Goal: Use online tool/utility: Use online tool/utility

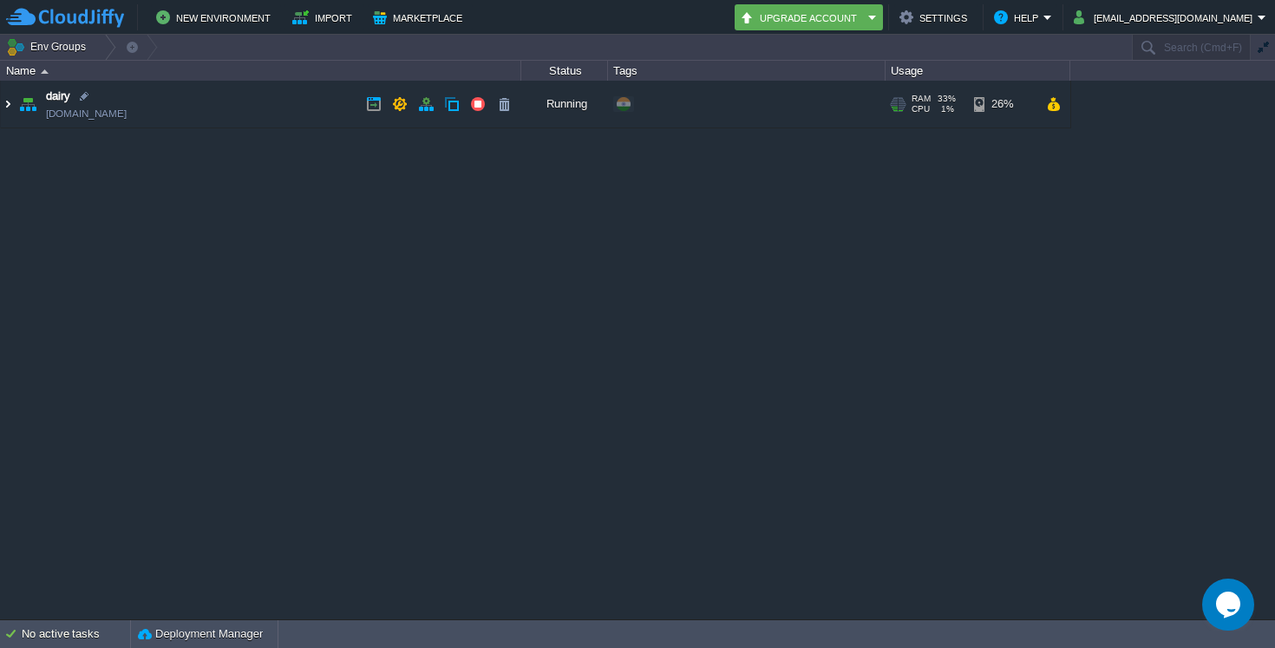
click at [5, 109] on img at bounding box center [8, 104] width 14 height 47
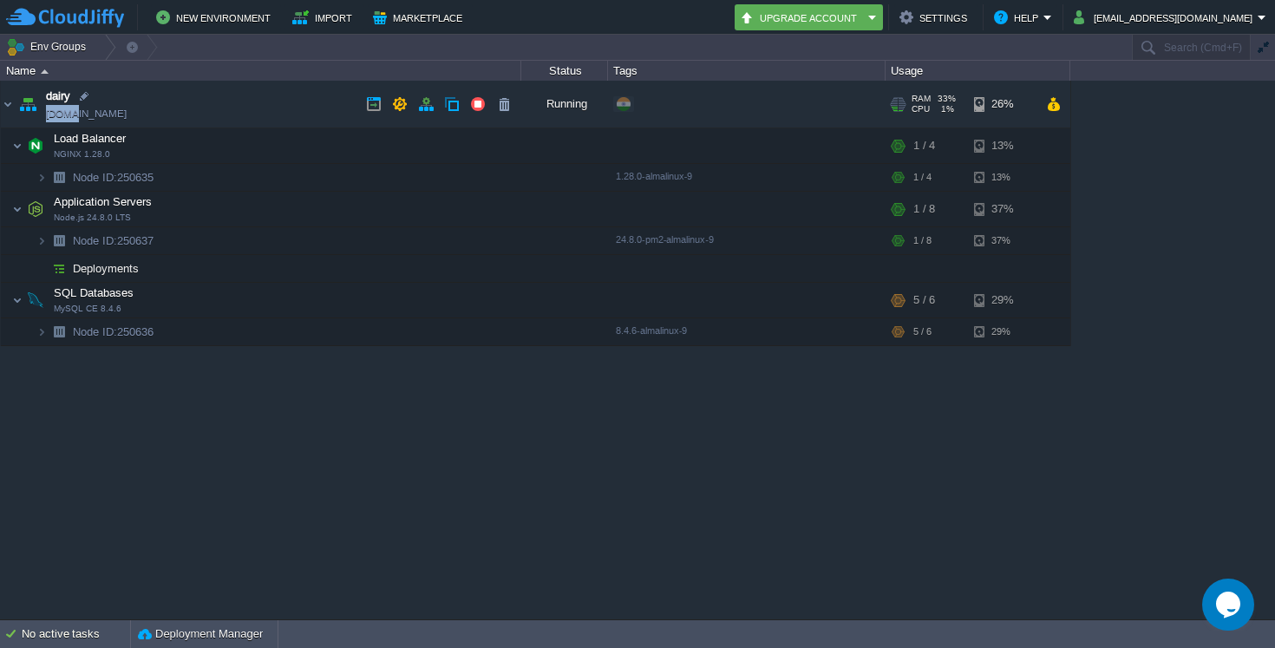
drag, startPoint x: 133, startPoint y: 112, endPoint x: 67, endPoint y: 120, distance: 66.4
click at [67, 120] on td "dairy [DOMAIN_NAME]" at bounding box center [261, 105] width 520 height 48
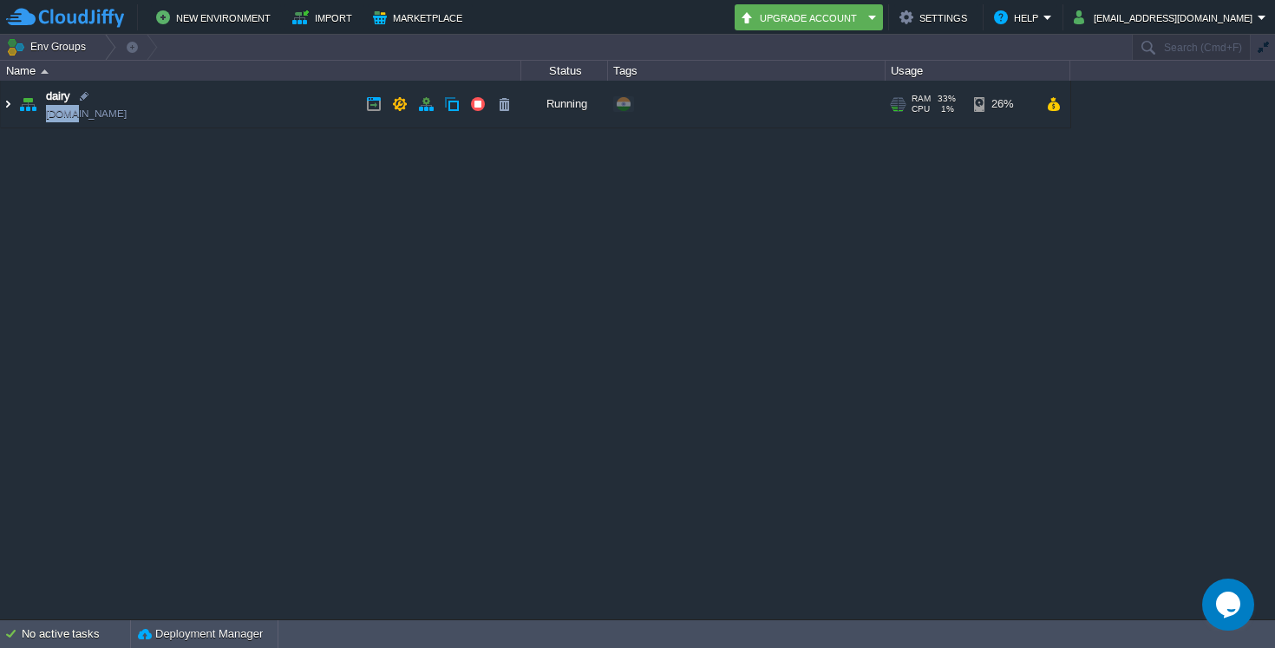
click at [10, 105] on img at bounding box center [8, 104] width 14 height 47
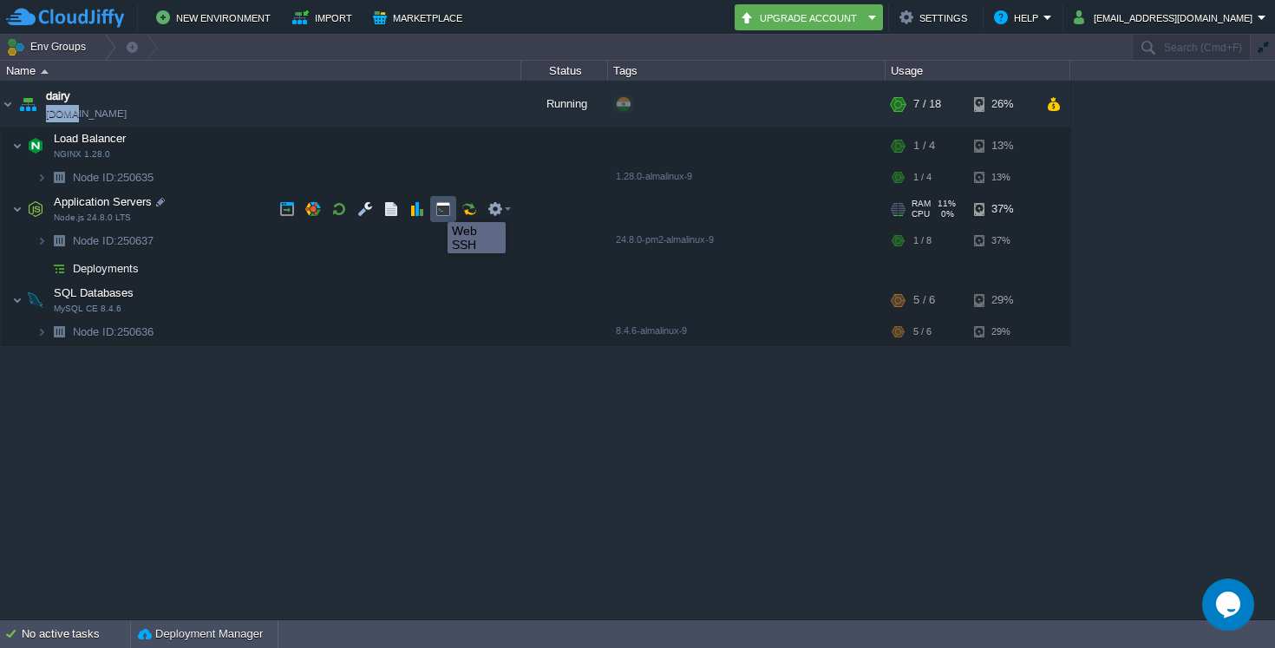
click at [441, 206] on button "button" at bounding box center [443, 209] width 16 height 16
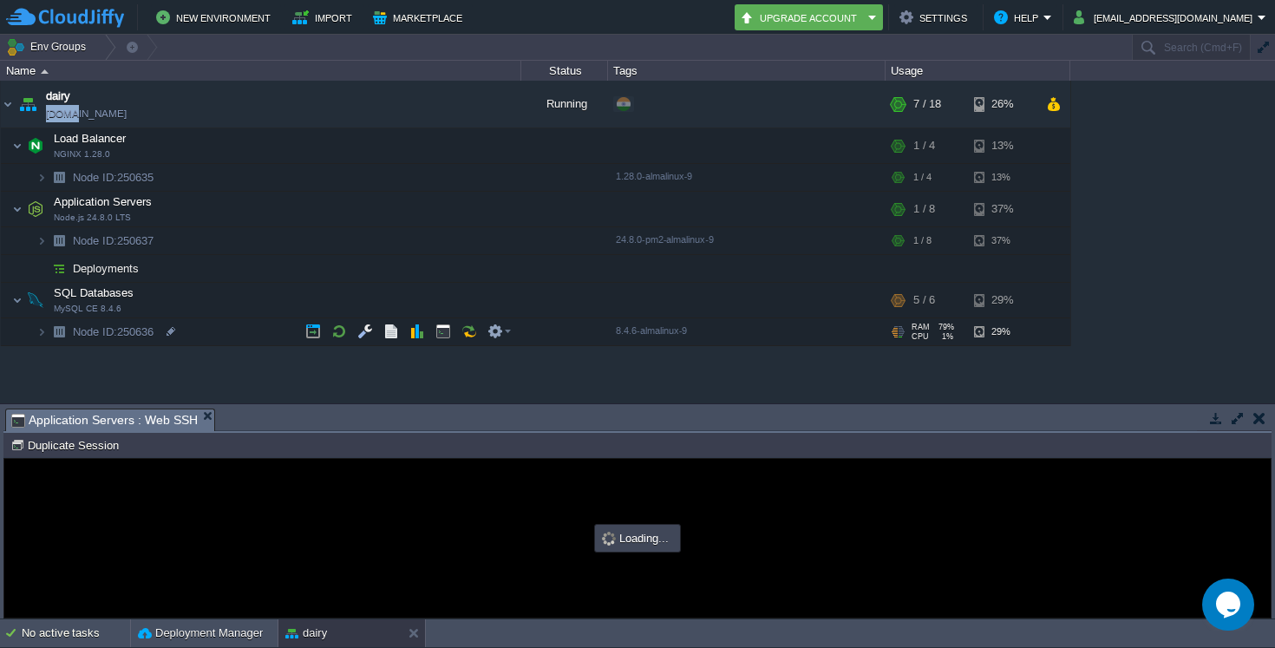
type input "#000000"
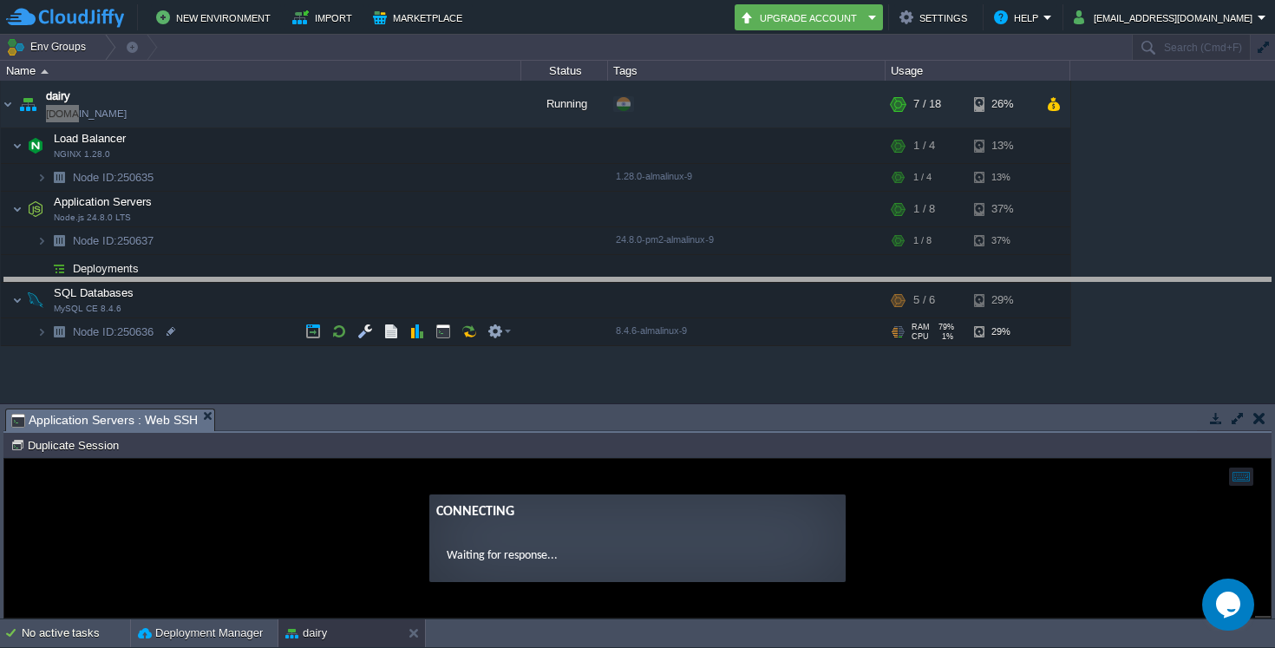
drag, startPoint x: 660, startPoint y: 408, endPoint x: 675, endPoint y: 278, distance: 131.8
click at [675, 278] on body "New Environment Import Marketplace Bonus ₹0.00 Upgrade Account Settings Help [E…" at bounding box center [637, 324] width 1275 height 648
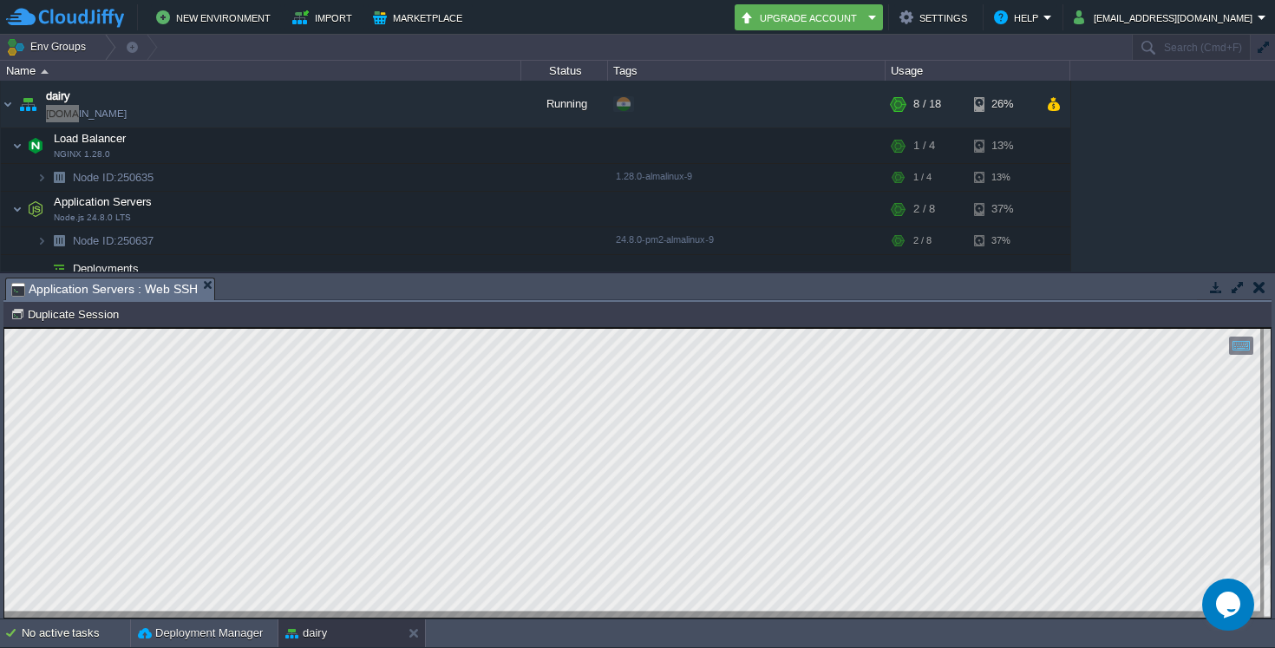
scroll to position [45, 90]
click at [4, 328] on html "Copy: Cmd + C Paste: Cmd + V Settings: Ctrl + Shift + Alt 0" at bounding box center [637, 328] width 1266 height 0
type textarea "# Rate Limiting RATE_LIMIT_WINDOW_MS=900000 RATE_LIMIT_MAX=100"
